Goal: Task Accomplishment & Management: Manage account settings

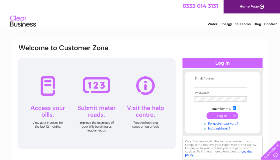
type input "[EMAIL_ADDRESS][DOMAIN_NAME]"
click at [217, 115] on input "submit" at bounding box center [222, 115] width 32 height 7
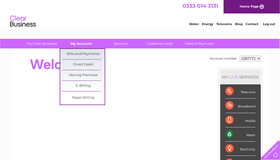
click at [77, 42] on link "My Account" at bounding box center [81, 44] width 43 height 10
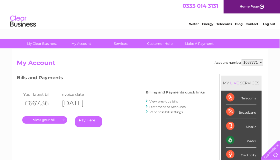
scroll to position [26, 0]
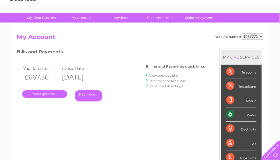
click at [51, 92] on link "." at bounding box center [44, 93] width 45 height 7
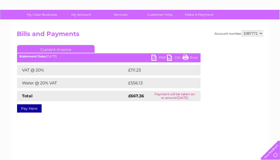
scroll to position [52, 0]
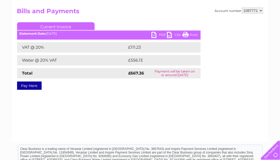
click at [154, 34] on link "PDF" at bounding box center [159, 35] width 16 height 7
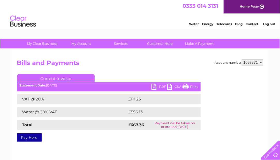
click at [271, 22] on link "Log out" at bounding box center [269, 24] width 12 height 4
